Goal: Task Accomplishment & Management: Use online tool/utility

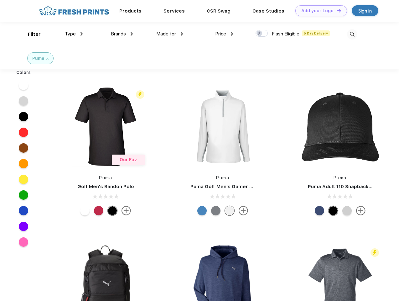
click at [319, 11] on link "Add your Logo Design Tool" at bounding box center [321, 10] width 52 height 11
click at [0, 0] on div "Design Tool" at bounding box center [0, 0] width 0 height 0
click at [336, 10] on link "Add your Logo Design Tool" at bounding box center [321, 10] width 52 height 11
click at [30, 34] on div "Filter" at bounding box center [34, 34] width 13 height 7
click at [74, 34] on span "Type" at bounding box center [70, 34] width 11 height 6
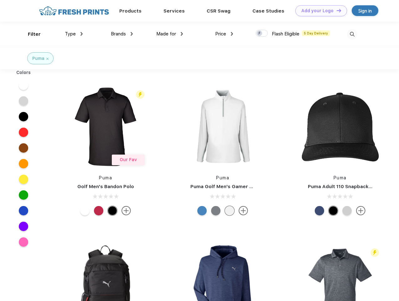
click at [122, 34] on span "Brands" at bounding box center [118, 34] width 15 height 6
click at [170, 34] on span "Made for" at bounding box center [166, 34] width 20 height 6
click at [224, 34] on span "Price" at bounding box center [220, 34] width 11 height 6
click at [262, 34] on div at bounding box center [262, 33] width 12 height 7
click at [260, 34] on input "checkbox" at bounding box center [258, 31] width 4 height 4
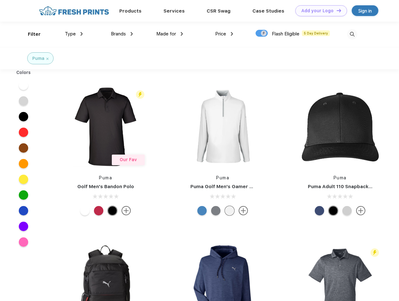
click at [352, 34] on img at bounding box center [352, 34] width 10 height 10
